Goal: Information Seeking & Learning: Learn about a topic

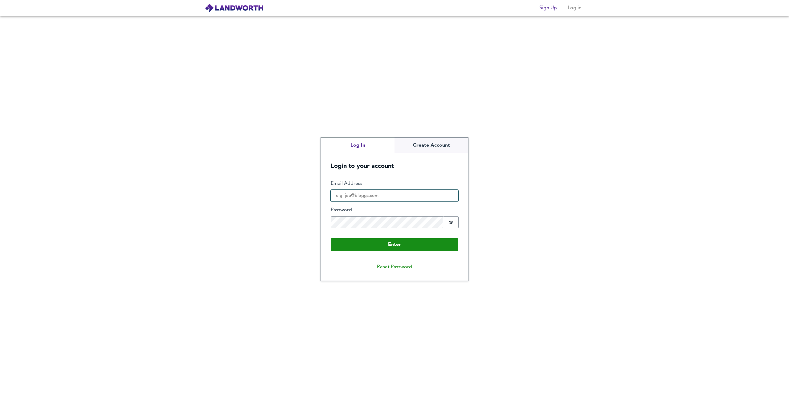
click at [374, 198] on input "Email Address" at bounding box center [395, 196] width 128 height 12
click at [373, 199] on input "Email Address" at bounding box center [395, 196] width 128 height 12
type input "[PERSON_NAME][EMAIL_ADDRESS][DOMAIN_NAME]"
click at [403, 215] on div "Password Password is hidden" at bounding box center [395, 218] width 128 height 22
click at [450, 222] on icon "Show password" at bounding box center [451, 222] width 5 height 3
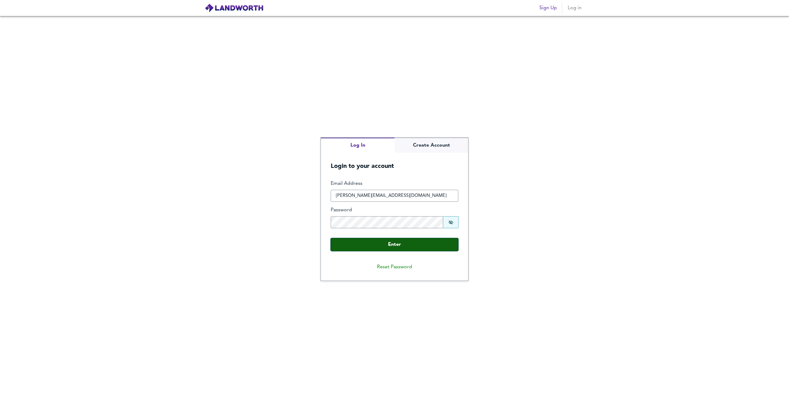
click at [435, 250] on button "Enter" at bounding box center [395, 244] width 128 height 13
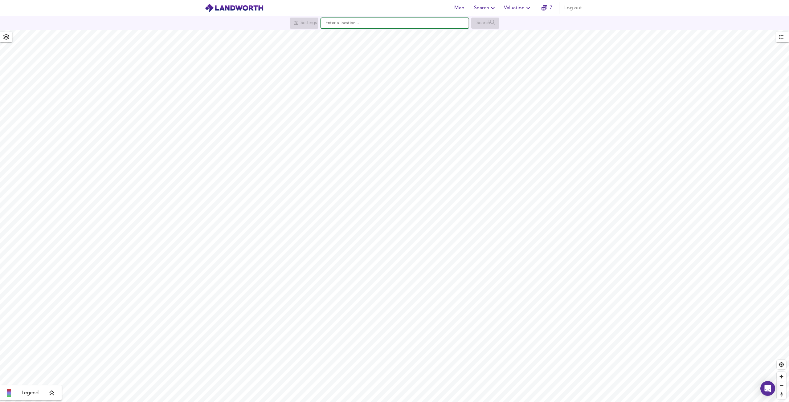
paste input "[PERSON_NAME][GEOGRAPHIC_DATA]"
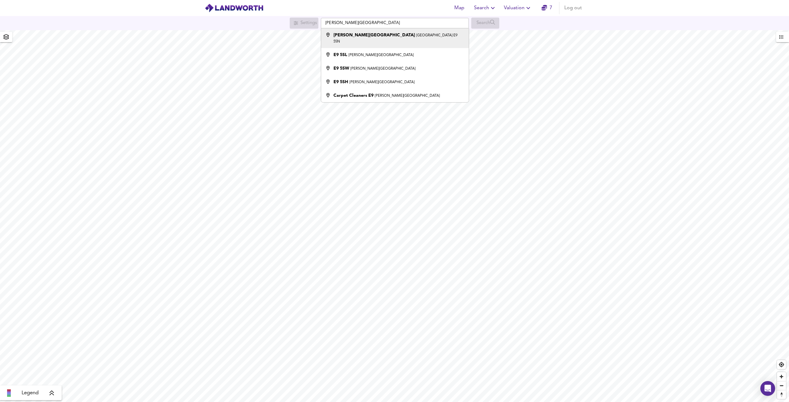
click at [407, 39] on li "[PERSON_NAME][STREET_ADDRESS]" at bounding box center [394, 38] width 147 height 20
type input "[PERSON_NAME][STREET_ADDRESS]"
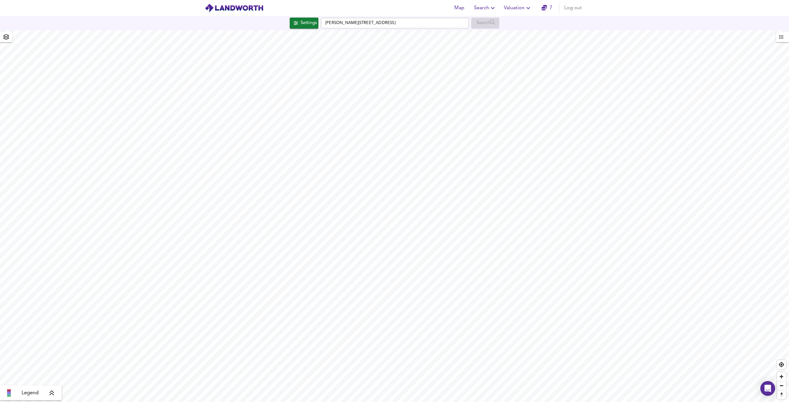
checkbox input "false"
checkbox input "true"
click at [433, 143] on div "X" at bounding box center [435, 140] width 5 height 6
drag, startPoint x: 391, startPoint y: 20, endPoint x: 333, endPoint y: 18, distance: 58.2
click at [333, 18] on input "[PERSON_NAME][STREET_ADDRESS]" at bounding box center [395, 23] width 148 height 10
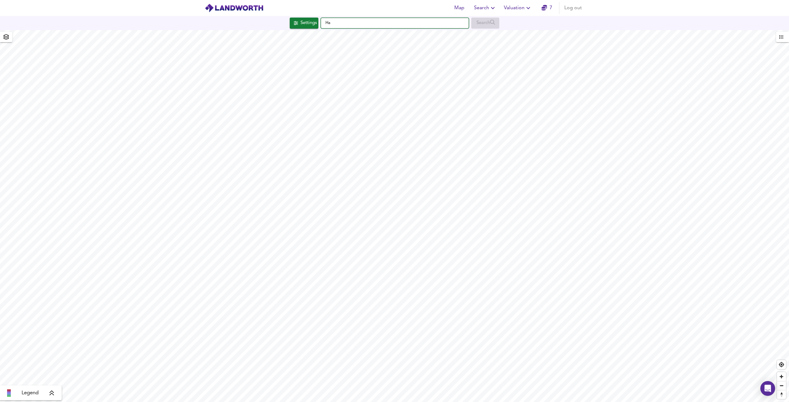
type input "H"
paste input "[GEOGRAPHIC_DATA]"
click at [337, 36] on strong "[GEOGRAPHIC_DATA]" at bounding box center [356, 35] width 46 height 4
type input "[STREET_ADDRESS]"
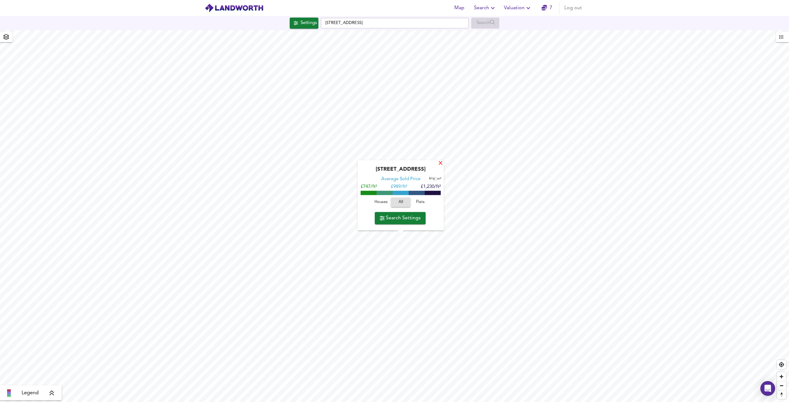
click at [440, 164] on div "X" at bounding box center [440, 164] width 5 height 6
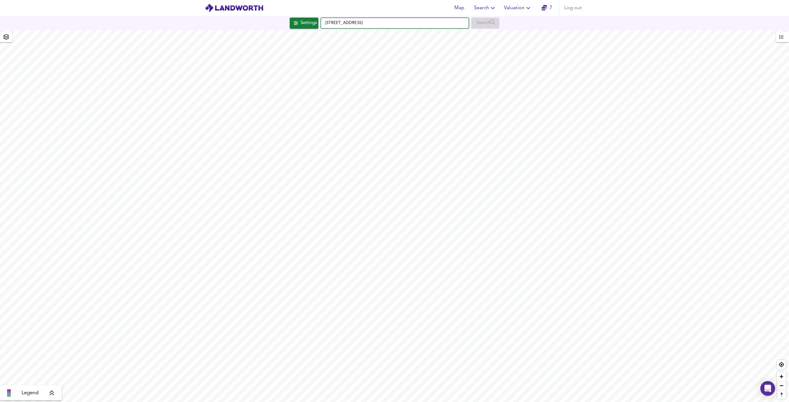
drag, startPoint x: 400, startPoint y: 25, endPoint x: 321, endPoint y: 21, distance: 79.3
click at [321, 21] on input "[STREET_ADDRESS]" at bounding box center [395, 23] width 148 height 10
paste input "[PERSON_NAME][GEOGRAPHIC_DATA]"
type input "[PERSON_NAME][GEOGRAPHIC_DATA]"
click at [364, 34] on div "[PERSON_NAME][GEOGRAPHIC_DATA]" at bounding box center [392, 35] width 119 height 6
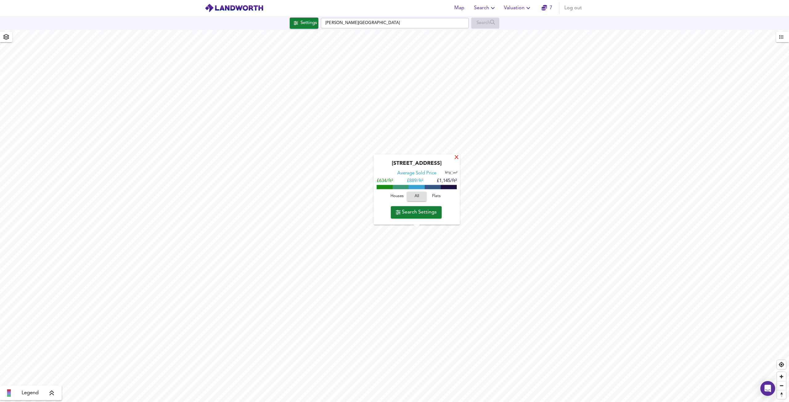
click at [457, 156] on div "X" at bounding box center [456, 158] width 5 height 6
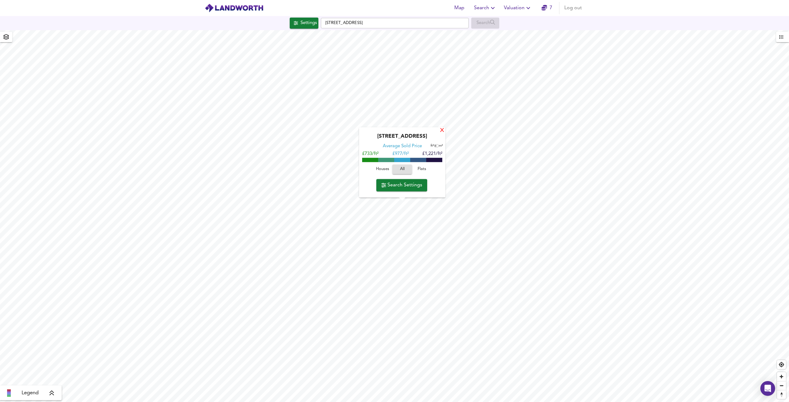
click at [443, 127] on div "[GEOGRAPHIC_DATA] Average Sold Price ft² m² £733/ft² £ 977/ft² £1,221/ft² House…" at bounding box center [394, 216] width 789 height 372
click at [442, 132] on div "X" at bounding box center [441, 131] width 5 height 6
click at [351, 0] on html "Map Search Valuation 7 Log out Settings [GEOGRAPHIC_DATA] Search Legend UK Aver…" at bounding box center [394, 201] width 789 height 402
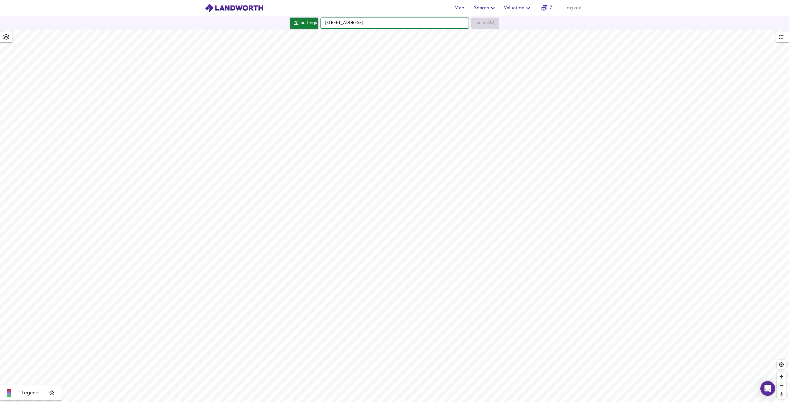
drag, startPoint x: 375, startPoint y: 22, endPoint x: 318, endPoint y: 19, distance: 57.1
click at [318, 19] on div "[STREET_ADDRESS] Search" at bounding box center [394, 23] width 789 height 11
paste input "Cloth Fair, [GEOGRAPHIC_DATA], EC1A"
click at [383, 31] on li "Cloth Fair London EC1A 9DS" at bounding box center [394, 35] width 147 height 14
type input "[STREET_ADDRESS]"
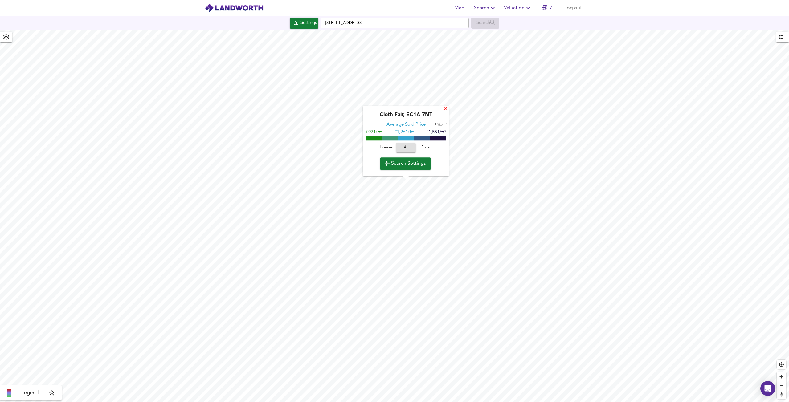
click at [444, 108] on div "X" at bounding box center [445, 109] width 5 height 6
click at [56, 397] on div "Legend" at bounding box center [31, 392] width 58 height 7
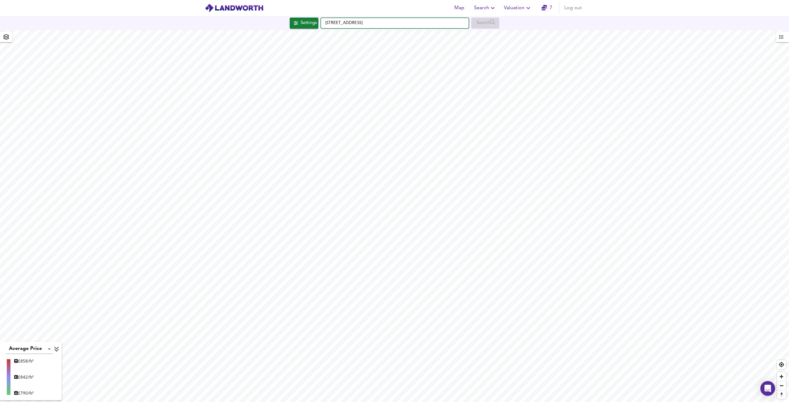
click at [421, 22] on input "[STREET_ADDRESS]" at bounding box center [395, 23] width 148 height 10
drag, startPoint x: 295, startPoint y: 21, endPoint x: 267, endPoint y: 23, distance: 27.5
click at [267, 23] on div "[STREET_ADDRESS] Search" at bounding box center [394, 23] width 789 height 11
paste input "Cloth Fair, [GEOGRAPHIC_DATA], EC1A"
click at [380, 35] on small "London EC1A 9DS" at bounding box center [369, 36] width 29 height 4
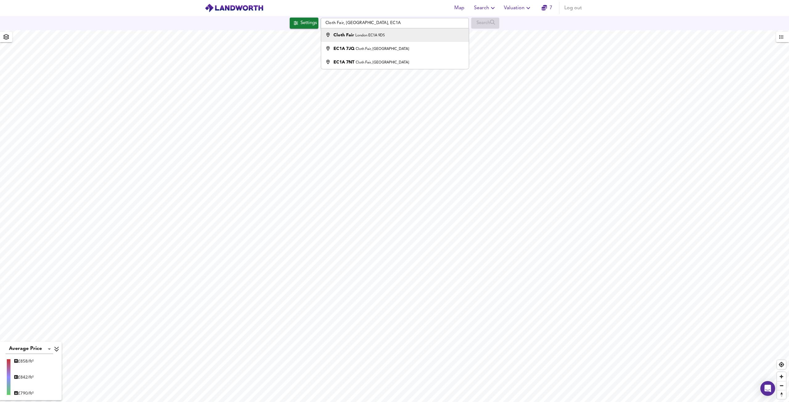
type input "[STREET_ADDRESS]"
drag, startPoint x: 376, startPoint y: 25, endPoint x: 312, endPoint y: 17, distance: 63.7
click at [312, 17] on div "[STREET_ADDRESS] Search" at bounding box center [394, 23] width 789 height 14
paste input "Cloth Fair, [GEOGRAPHIC_DATA], EC1A"
click at [401, 34] on div "Cloth Fair London EC1A 9DS" at bounding box center [393, 35] width 141 height 6
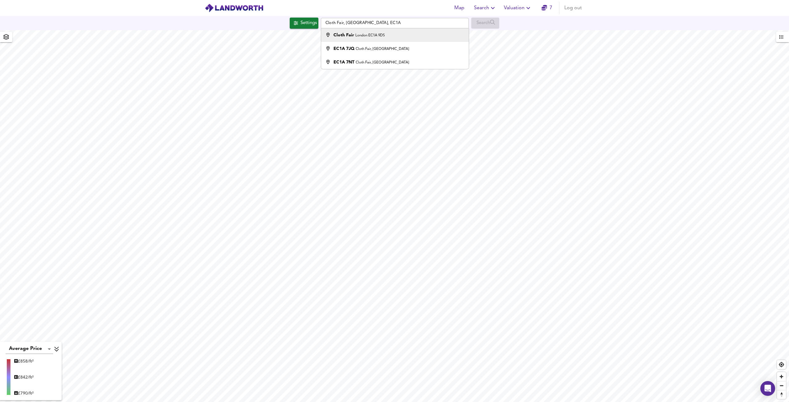
type input "[STREET_ADDRESS]"
click at [300, 19] on div "Settings" at bounding box center [308, 23] width 16 height 8
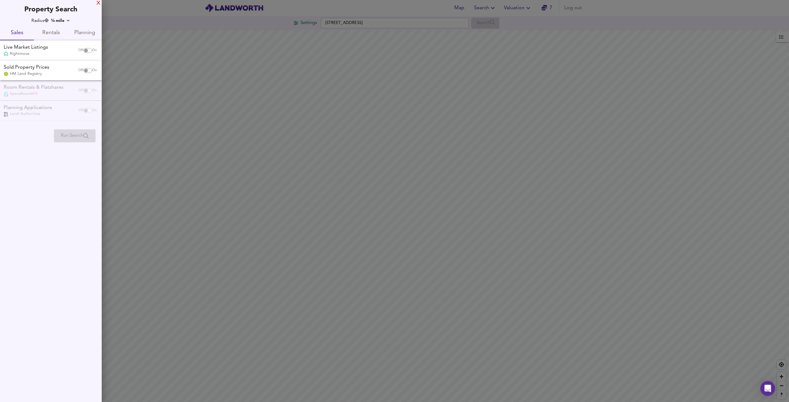
click at [98, 3] on div "X" at bounding box center [98, 3] width 4 height 4
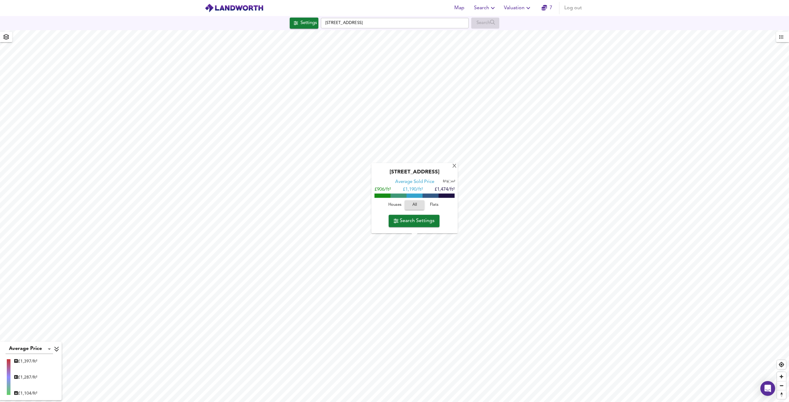
click at [434, 204] on span "Flats" at bounding box center [434, 205] width 17 height 7
click at [418, 204] on span "All" at bounding box center [414, 205] width 17 height 7
click at [431, 205] on span "Flats" at bounding box center [434, 205] width 17 height 7
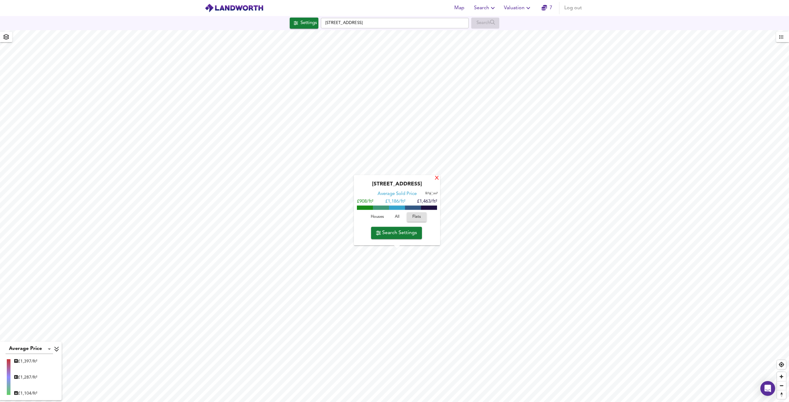
click at [437, 178] on div "X" at bounding box center [436, 179] width 5 height 6
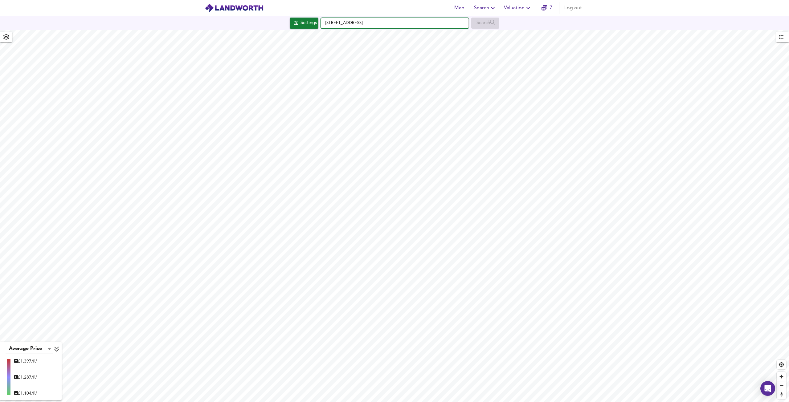
drag, startPoint x: 379, startPoint y: 23, endPoint x: 332, endPoint y: 19, distance: 48.0
click at [332, 19] on input "[STREET_ADDRESS]" at bounding box center [395, 23] width 148 height 10
type input "C"
paste input "[GEOGRAPHIC_DATA], Clapton E5"
click at [388, 35] on small "London E5 0SB" at bounding box center [392, 36] width 24 height 4
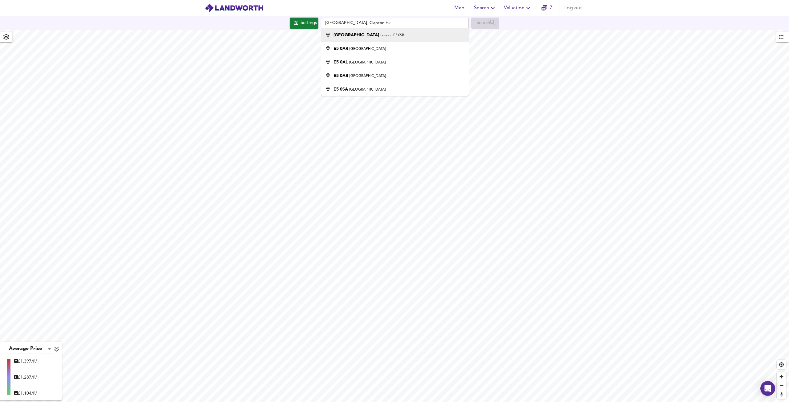
type input "[STREET_ADDRESS]"
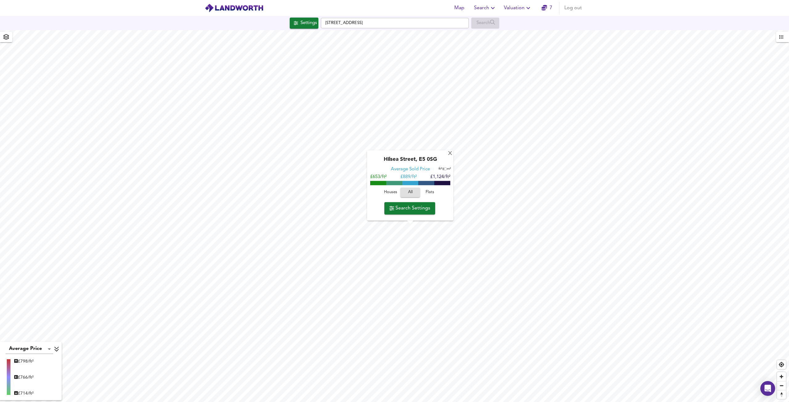
click at [22, 366] on div "£ 798/ft² £ 766/ft² £ 714/ft²" at bounding box center [23, 378] width 19 height 40
drag, startPoint x: 5, startPoint y: 360, endPoint x: 8, endPoint y: 360, distance: 3.1
click at [6, 360] on div "£ 798/ft² £ 766/ft² £ 714/ft²" at bounding box center [31, 377] width 58 height 42
click at [59, 351] on icon at bounding box center [57, 349] width 6 height 6
click at [51, 392] on icon at bounding box center [52, 393] width 4 height 5
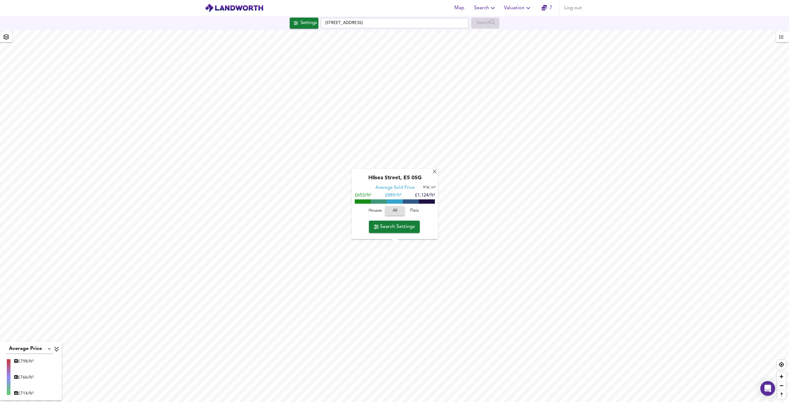
click at [428, 188] on input "checkbox" at bounding box center [427, 187] width 9 height 3
click at [428, 188] on input "checkbox" at bounding box center [429, 187] width 9 height 3
checkbox input "false"
click at [397, 26] on input "[STREET_ADDRESS]" at bounding box center [395, 23] width 148 height 10
drag, startPoint x: 358, startPoint y: 24, endPoint x: 301, endPoint y: 24, distance: 57.0
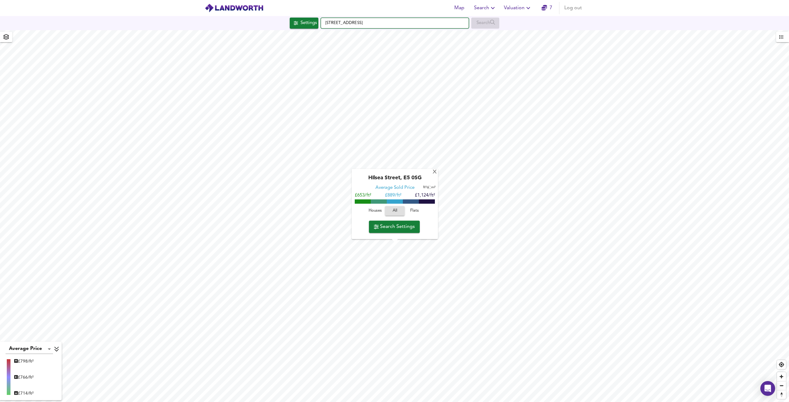
click at [301, 24] on div "[STREET_ADDRESS] Search" at bounding box center [394, 23] width 789 height 11
paste input "[PERSON_NAME][STREET_ADDRESS]"
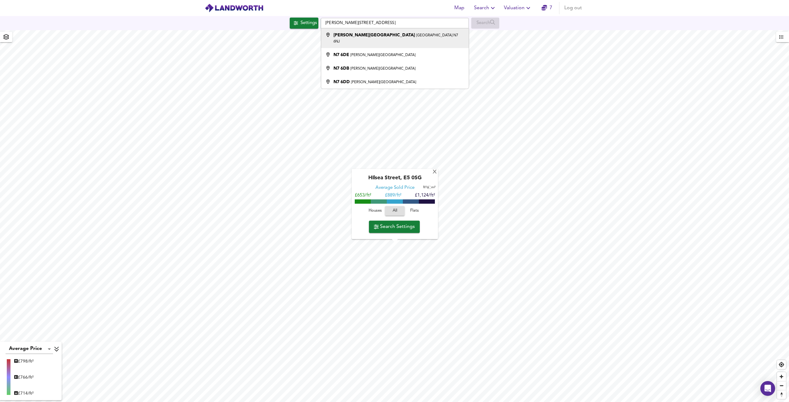
click at [380, 35] on small "[GEOGRAPHIC_DATA] N7 6NJ" at bounding box center [395, 39] width 124 height 10
type input "[PERSON_NAME][STREET_ADDRESS]"
